Goal: Task Accomplishment & Management: Manage account settings

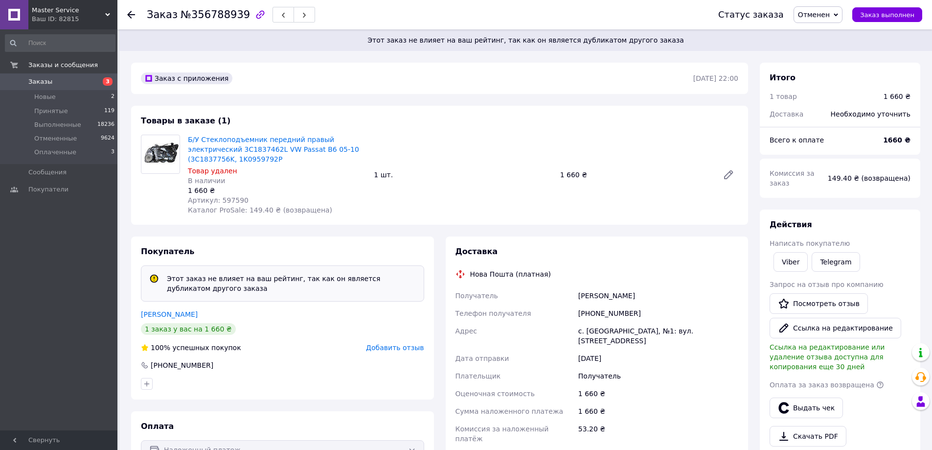
scroll to position [245, 0]
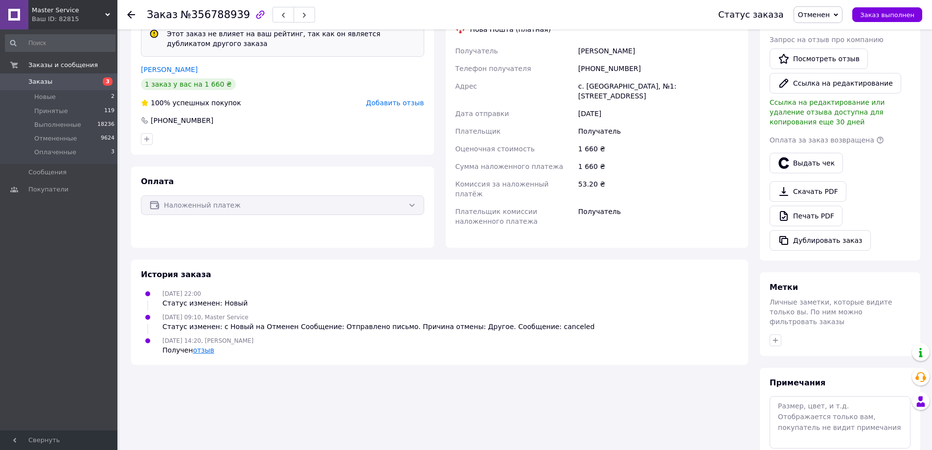
click at [200, 346] on link "отзыв" at bounding box center [203, 350] width 21 height 8
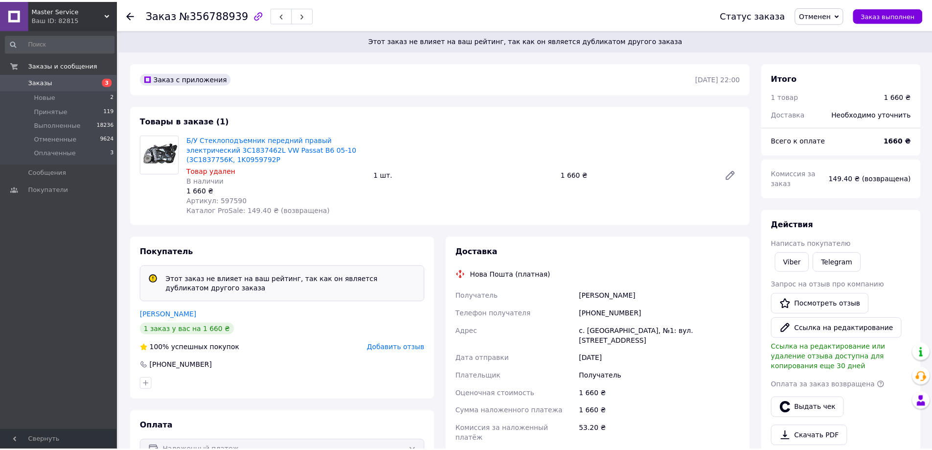
scroll to position [245, 0]
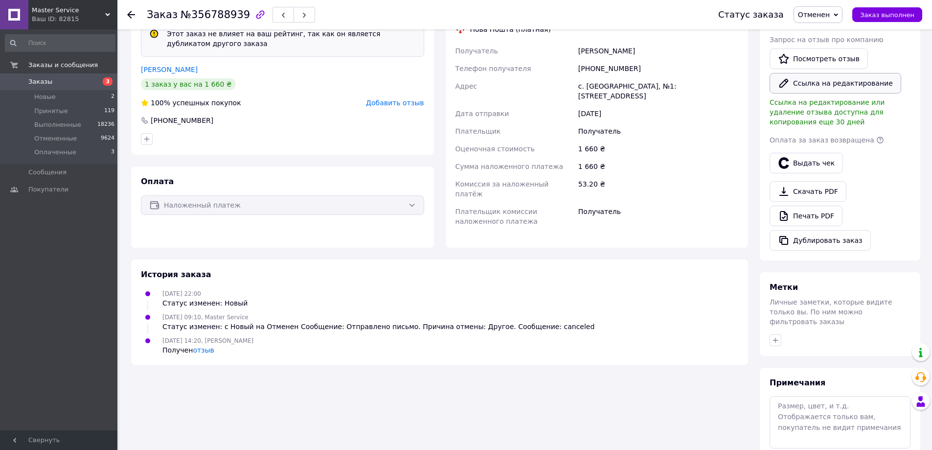
click at [832, 73] on button "Ссылка на редактирование" at bounding box center [836, 83] width 132 height 21
click at [201, 346] on link "отзыв" at bounding box center [203, 350] width 21 height 8
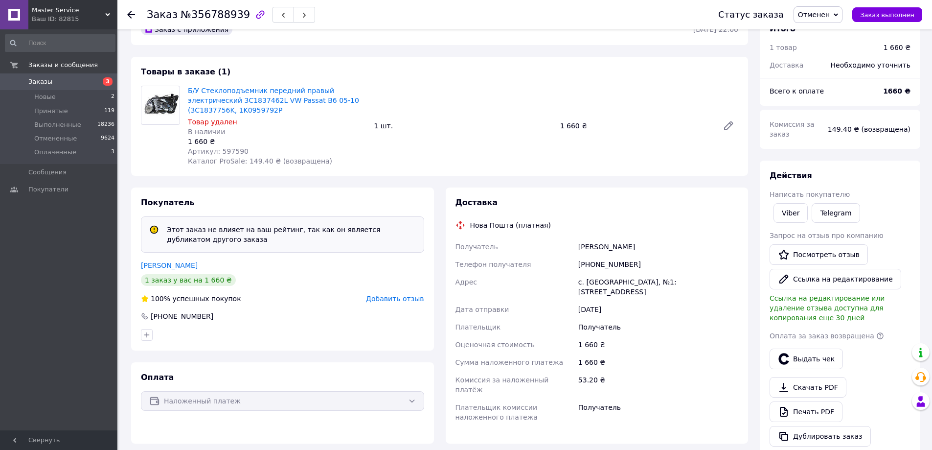
click at [129, 13] on use at bounding box center [131, 15] width 8 height 8
